Goal: Task Accomplishment & Management: Manage account settings

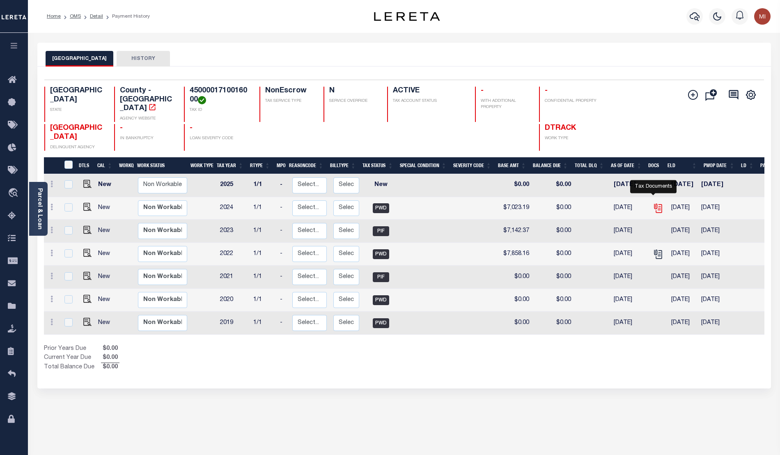
click at [656, 203] on icon "" at bounding box center [658, 208] width 11 height 11
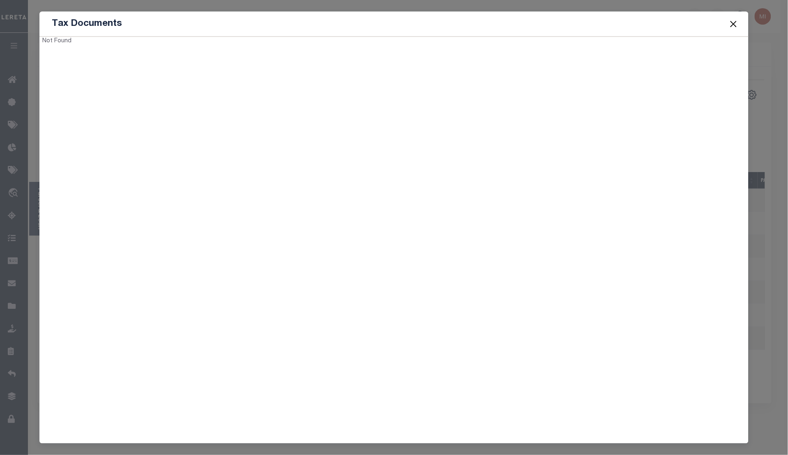
click at [736, 21] on button "Close" at bounding box center [733, 23] width 11 height 11
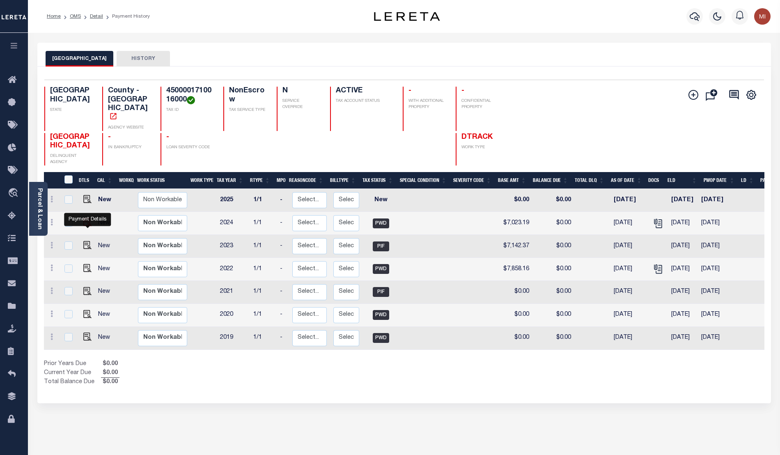
click at [87, 226] on img "" at bounding box center [87, 222] width 8 height 8
checkbox input "true"
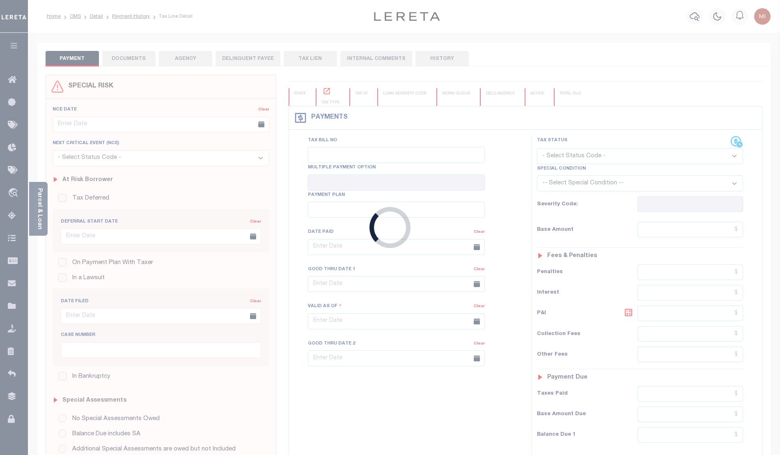
type input "[DATE]"
type input "$7,023.19"
type input "$6,899.66"
type input "$0"
select select "PWD"
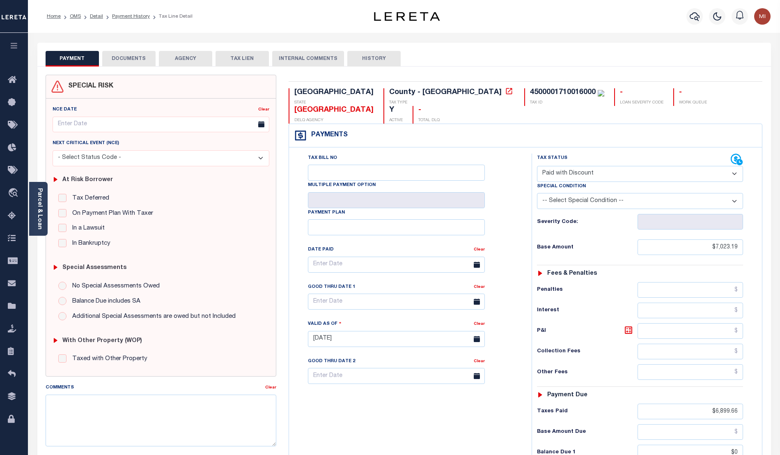
click at [122, 58] on button "DOCUMENTS" at bounding box center [128, 59] width 53 height 16
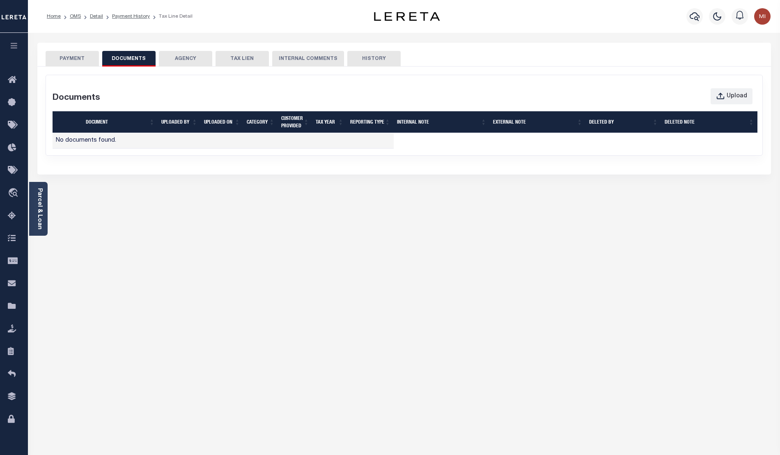
click at [86, 146] on td "No documents found." at bounding box center [223, 141] width 341 height 16
click at [98, 143] on td "No documents found." at bounding box center [223, 141] width 341 height 16
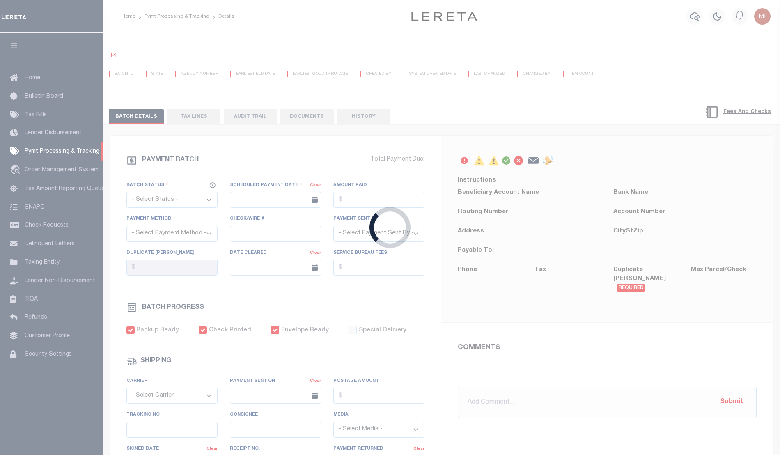
select select "CAC"
type input "[DATE]"
type input "$6,146"
select select "CHK"
type input "37442"
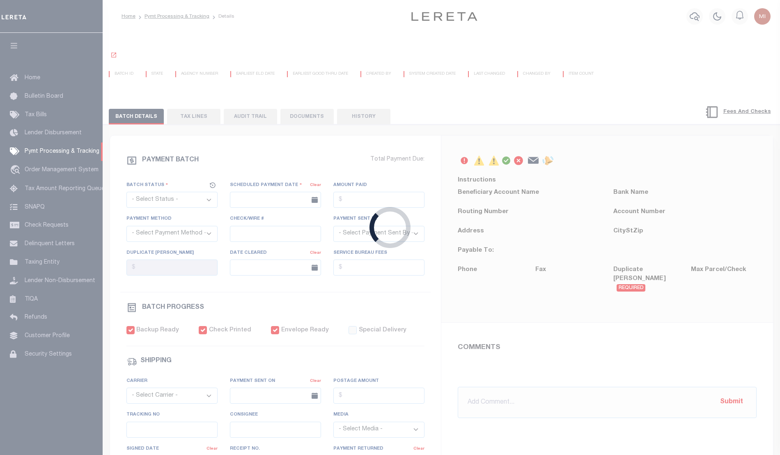
select select
type input "03/28/2018"
checkbox input "true"
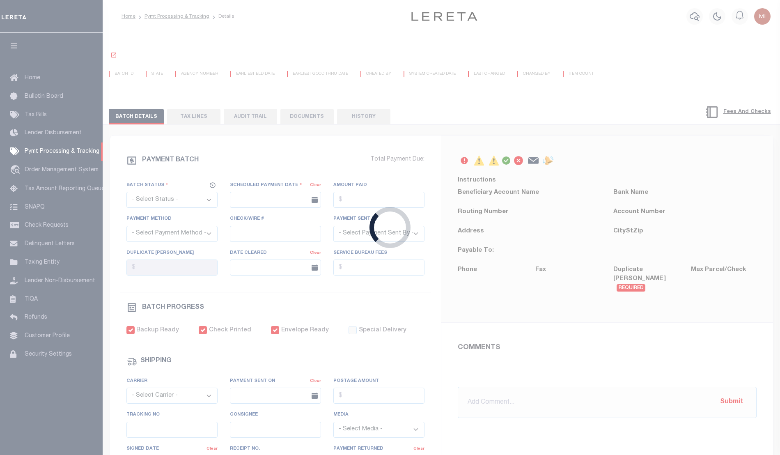
select select "FDX"
type input "03/22/2018"
type input "$13.27"
type input "423448868201"
type input "B.BELLANO"
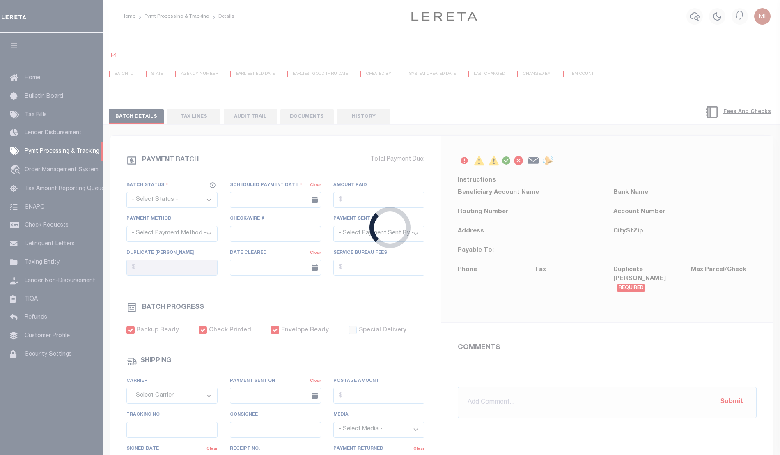
select select "PAP"
type input "03/25/2018"
type input "1"
radio input "true"
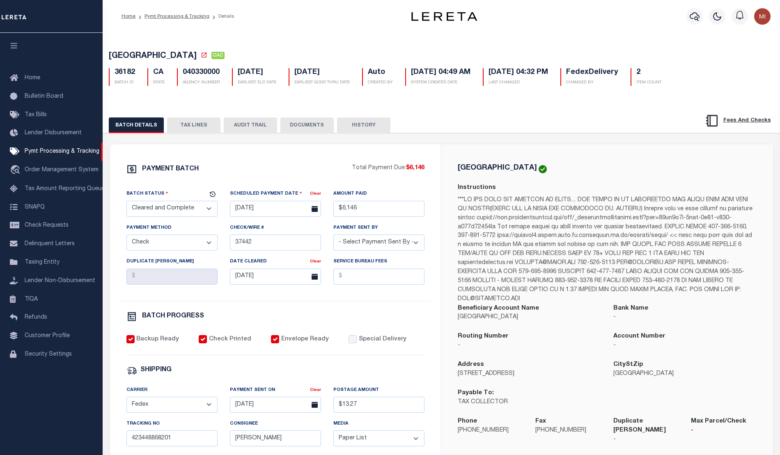
click at [295, 129] on button "DOCUMENTS" at bounding box center [307, 125] width 53 height 16
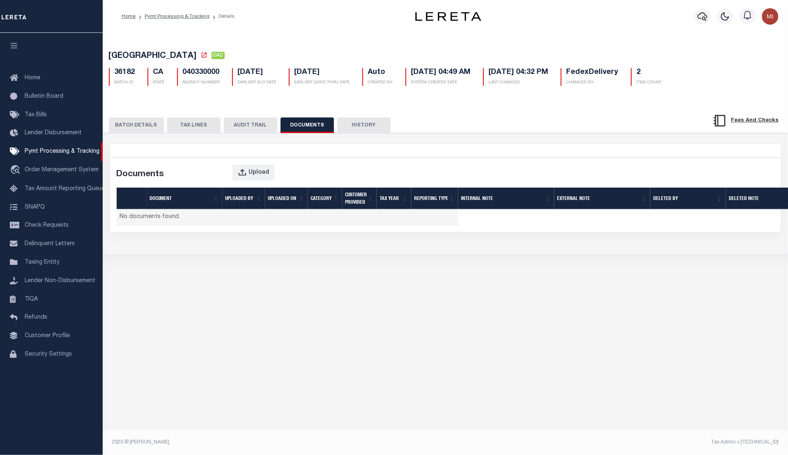
click at [481, 111] on div "BATCH DETAILS TAX LINES AUDIT TRAIL DOCUMENTS HISTORY" at bounding box center [445, 178] width 693 height 153
